Goal: Find specific page/section: Find specific page/section

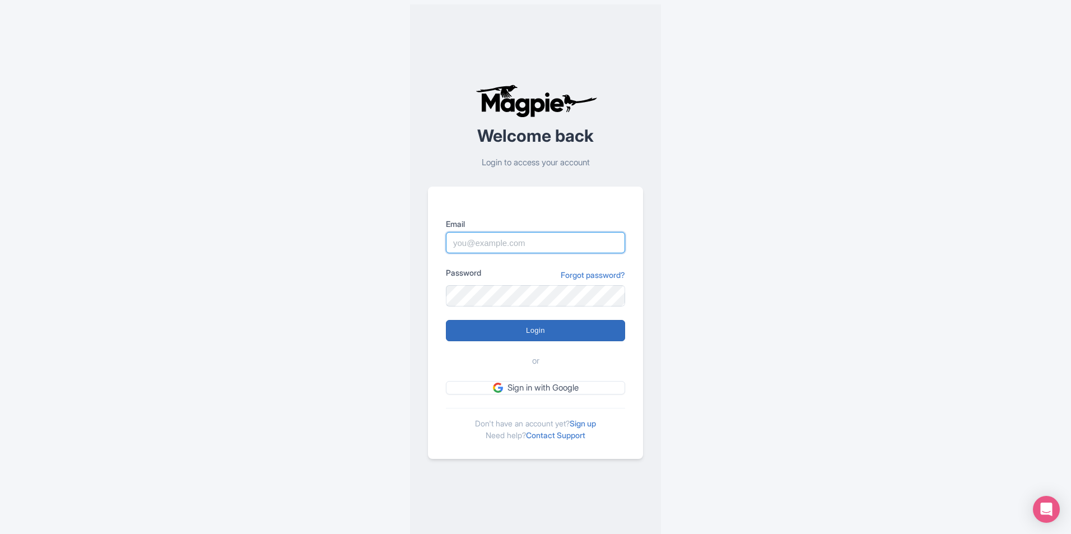
type input "[PERSON_NAME][EMAIL_ADDRESS][DOMAIN_NAME]"
click at [511, 329] on input "Login" at bounding box center [535, 330] width 179 height 21
type input "Logging in..."
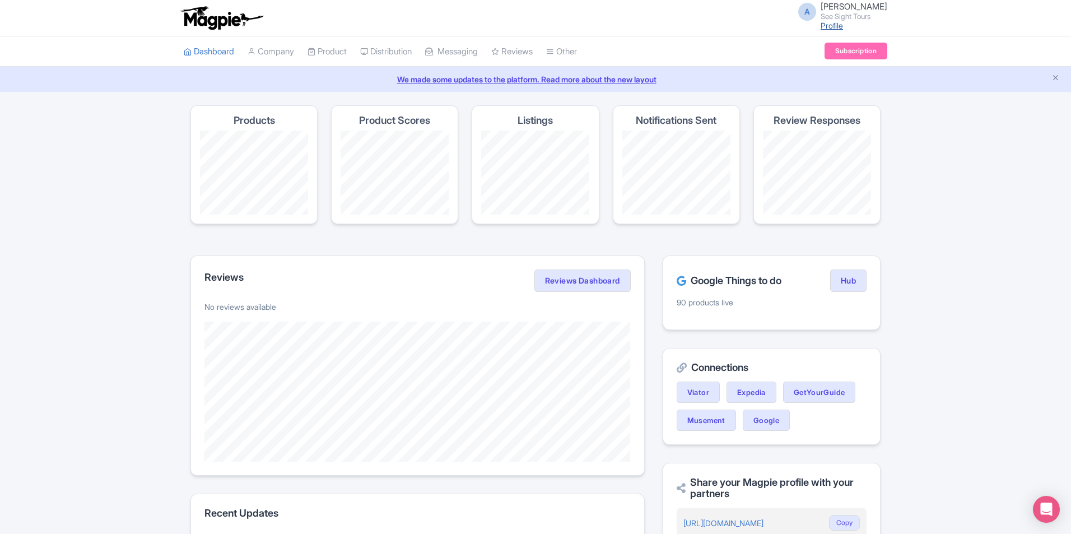
click at [841, 26] on link "Profile" at bounding box center [832, 26] width 22 height 10
click at [1056, 78] on icon "Close announcement" at bounding box center [1056, 77] width 8 height 8
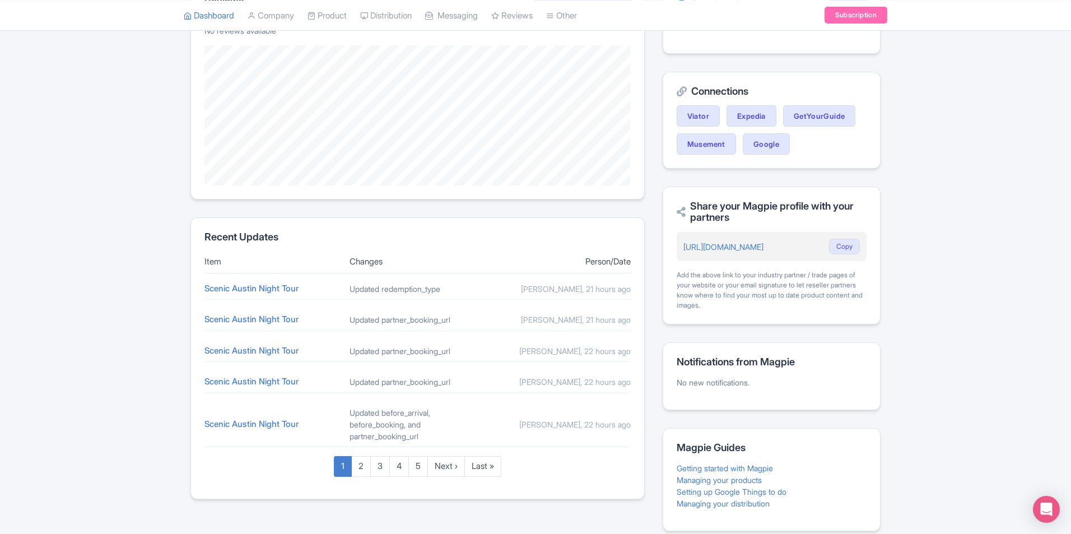
scroll to position [280, 0]
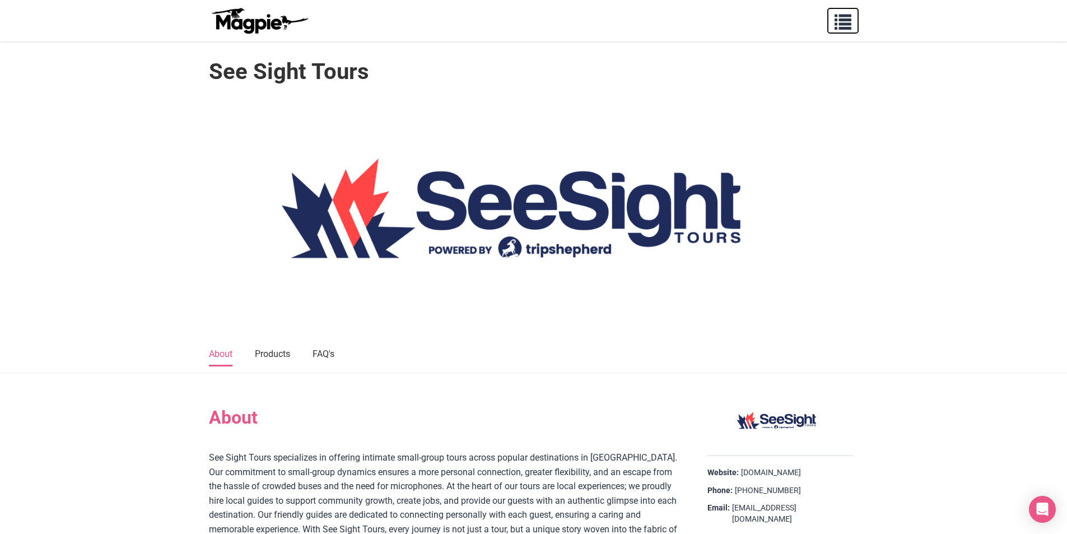
click at [841, 24] on span "button" at bounding box center [843, 19] width 17 height 17
click at [838, 25] on span "button" at bounding box center [843, 19] width 17 height 17
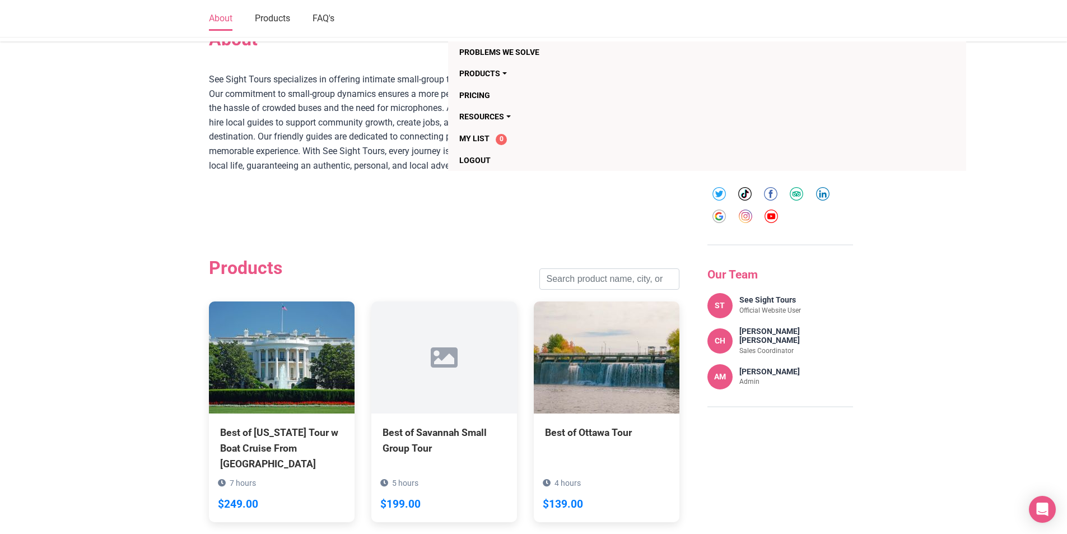
scroll to position [336, 0]
